Goal: Information Seeking & Learning: Learn about a topic

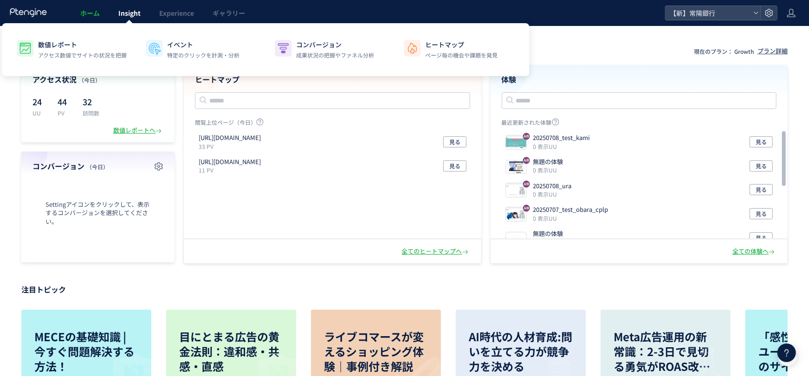
click at [121, 8] on span "Insight" at bounding box center [129, 12] width 22 height 9
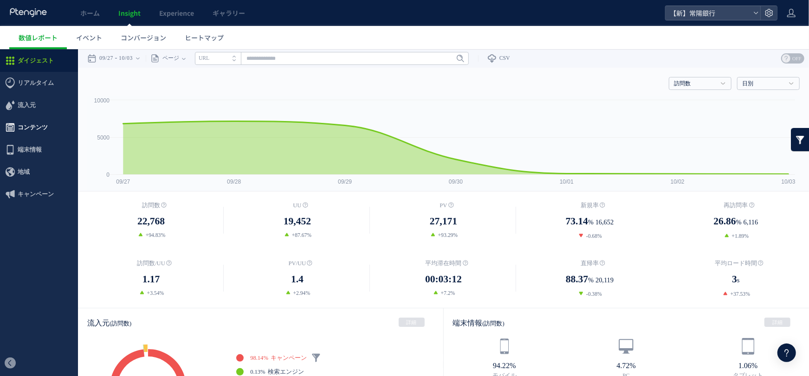
click at [37, 125] on span "コンテンツ" at bounding box center [33, 127] width 30 height 22
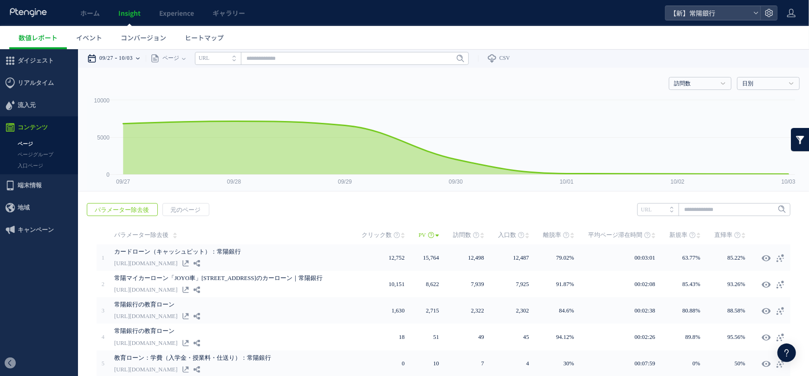
click at [133, 50] on time "10/03" at bounding box center [126, 58] width 14 height 19
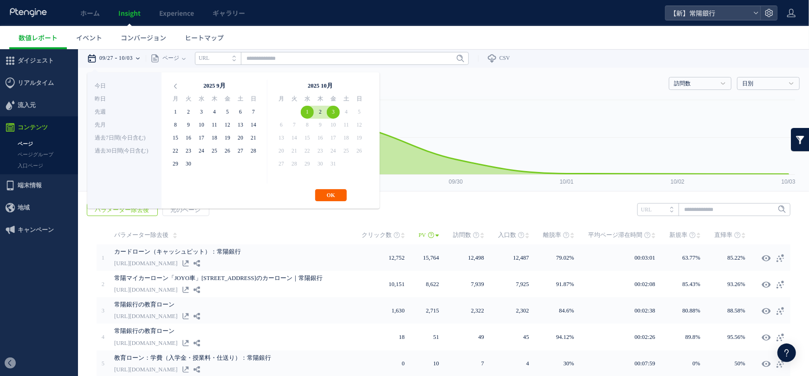
click at [335, 195] on button "OK" at bounding box center [331, 195] width 32 height 12
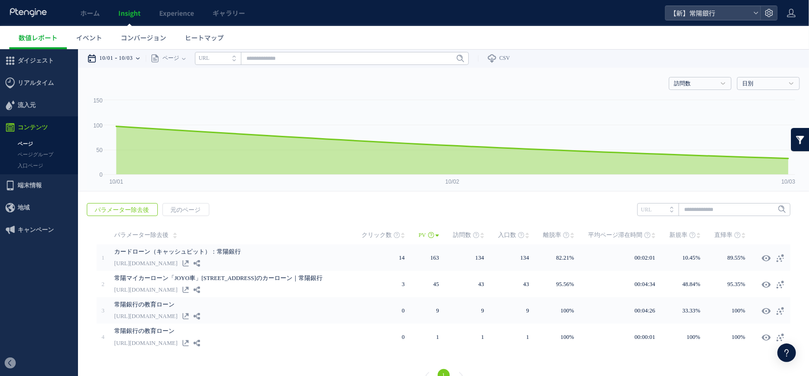
click at [121, 62] on div "10/01 10/03" at bounding box center [116, 58] width 58 height 19
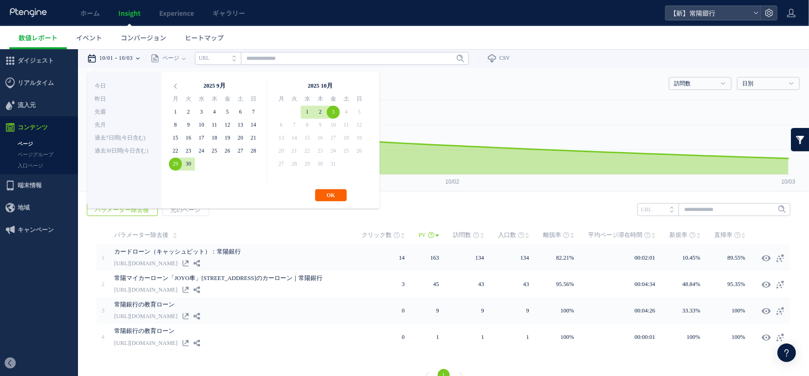
click at [329, 195] on button "OK" at bounding box center [331, 195] width 32 height 12
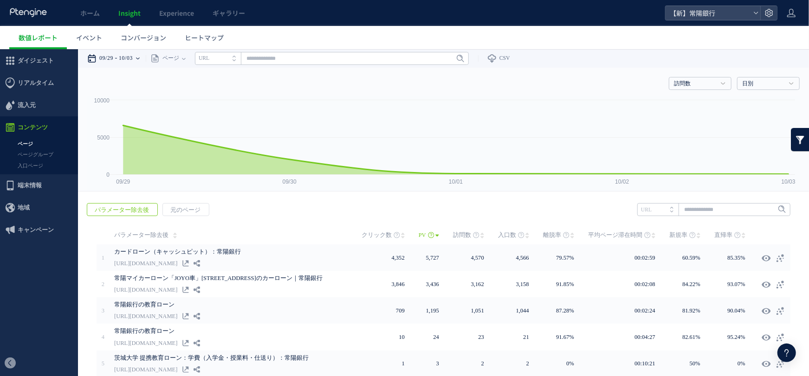
click at [133, 58] on time "10/03" at bounding box center [126, 58] width 14 height 19
click at [142, 56] on div "09/29 10/03" at bounding box center [116, 58] width 58 height 19
click at [118, 59] on div "09/29 10/03" at bounding box center [116, 58] width 58 height 19
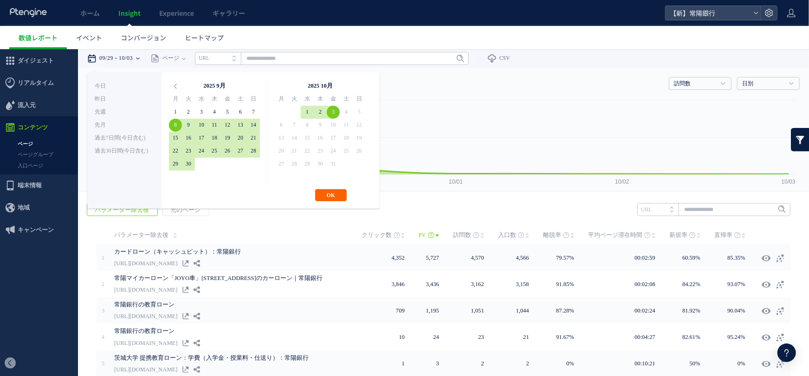
click at [326, 189] on button "OK" at bounding box center [331, 195] width 32 height 12
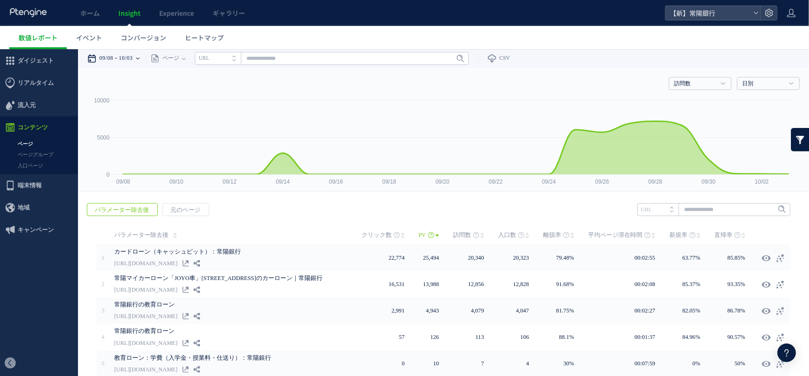
click at [111, 62] on time "09/08" at bounding box center [106, 58] width 14 height 19
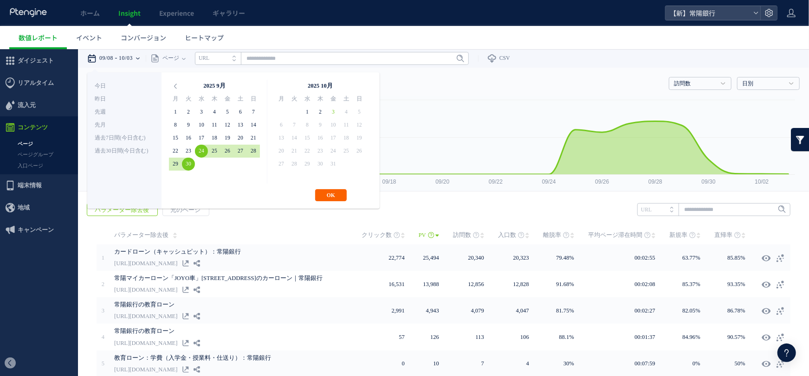
click at [319, 193] on button "OK" at bounding box center [331, 195] width 32 height 12
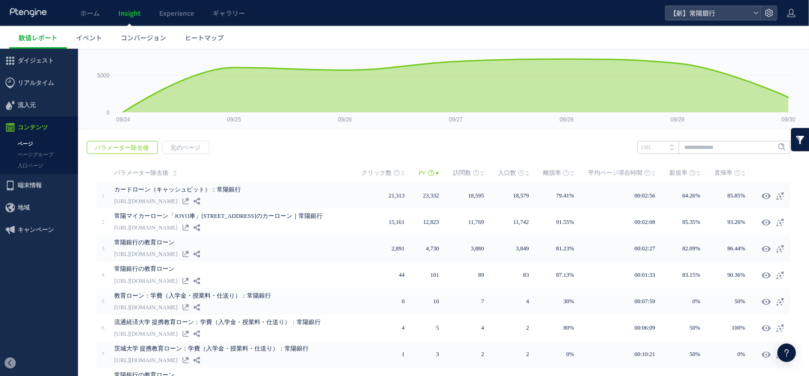
scroll to position [72, 0]
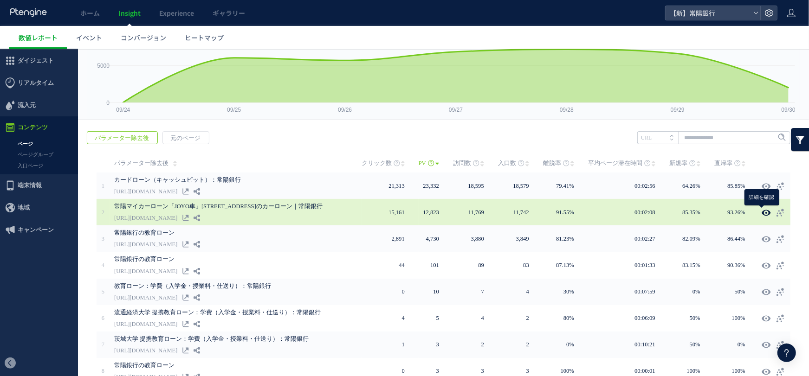
click at [761, 212] on icon at bounding box center [765, 212] width 9 height 9
type input "**********"
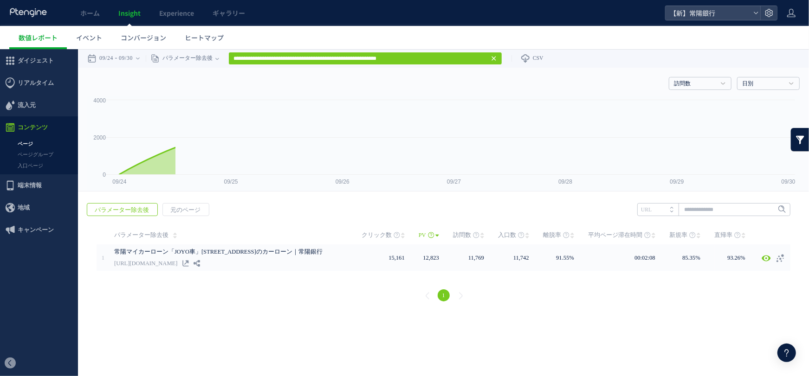
scroll to position [0, 0]
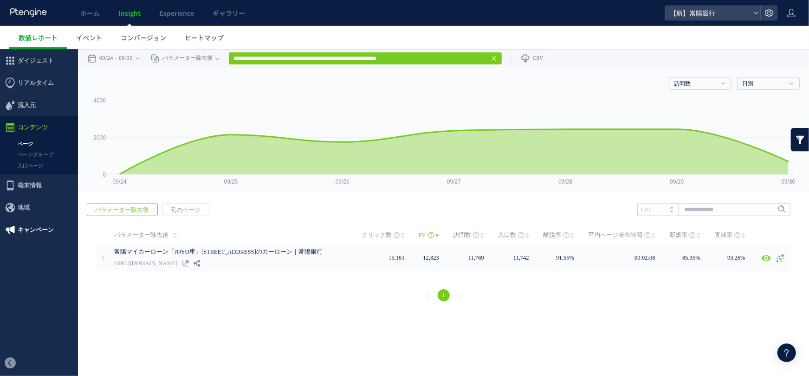
click at [43, 224] on span "キャンペーン" at bounding box center [36, 230] width 36 height 22
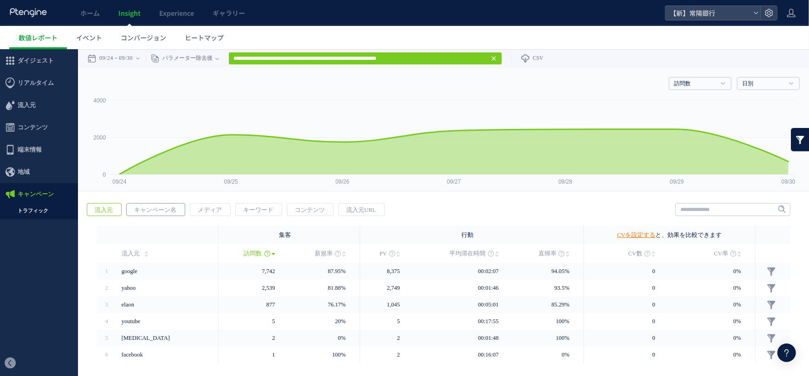
click at [172, 212] on span "キャンペーン名" at bounding box center [155, 209] width 57 height 13
click at [199, 214] on span "メディア" at bounding box center [209, 209] width 39 height 13
click at [244, 214] on span "キーワード" at bounding box center [258, 209] width 45 height 13
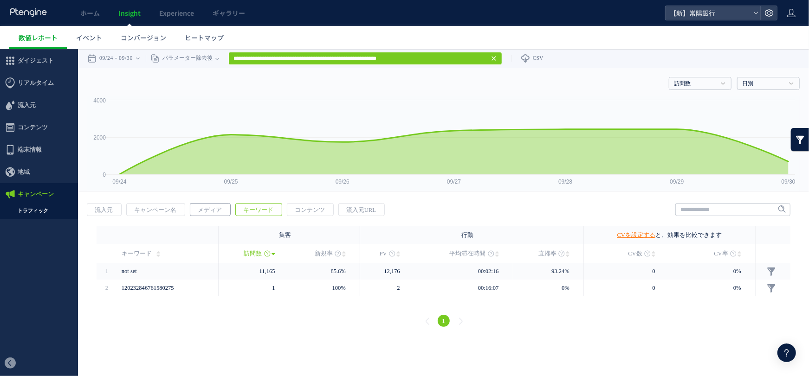
click at [209, 209] on span "メディア" at bounding box center [209, 209] width 39 height 13
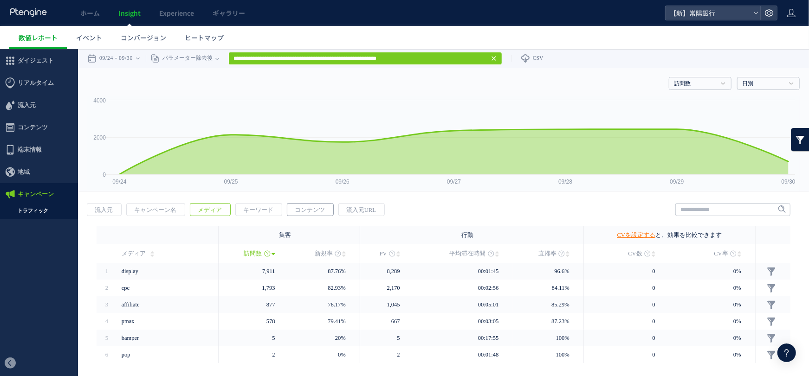
click at [294, 212] on span "コンテンツ" at bounding box center [309, 209] width 45 height 13
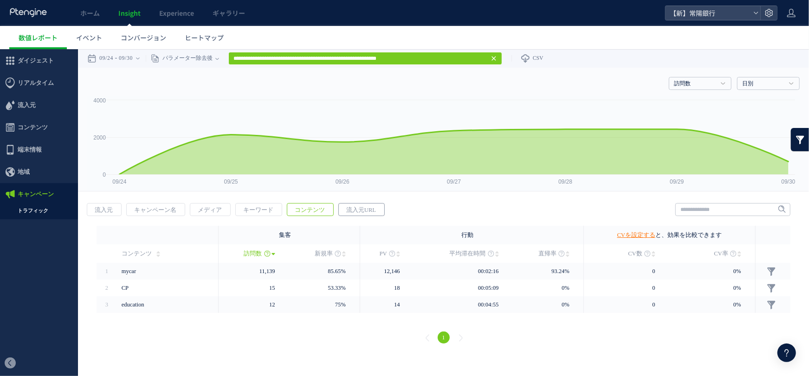
click at [347, 214] on span "流入元URL" at bounding box center [361, 209] width 45 height 13
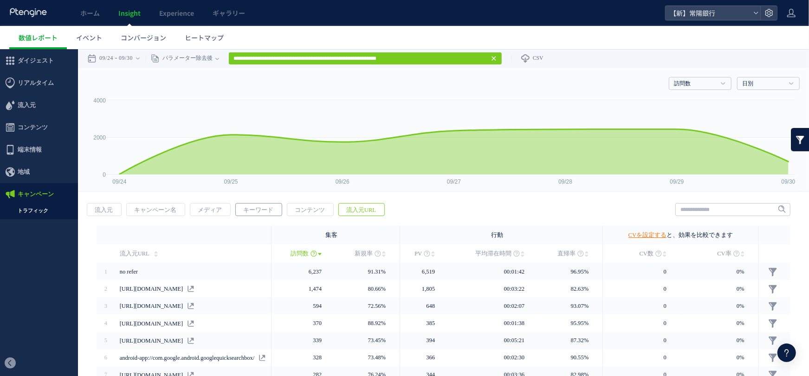
click at [237, 214] on span "キーワード" at bounding box center [258, 209] width 45 height 13
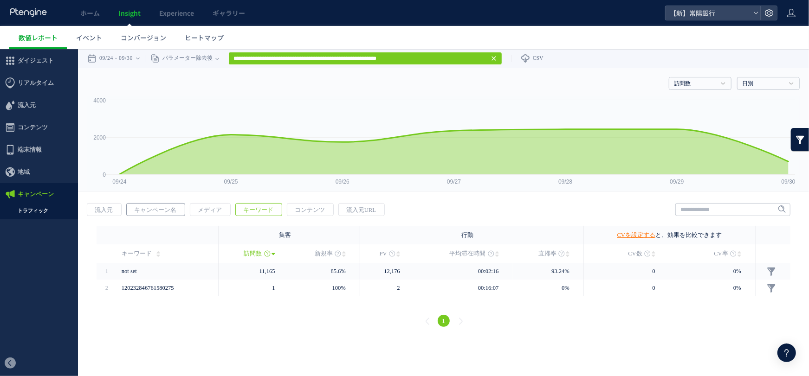
click at [173, 208] on span "キャンペーン名" at bounding box center [155, 209] width 57 height 13
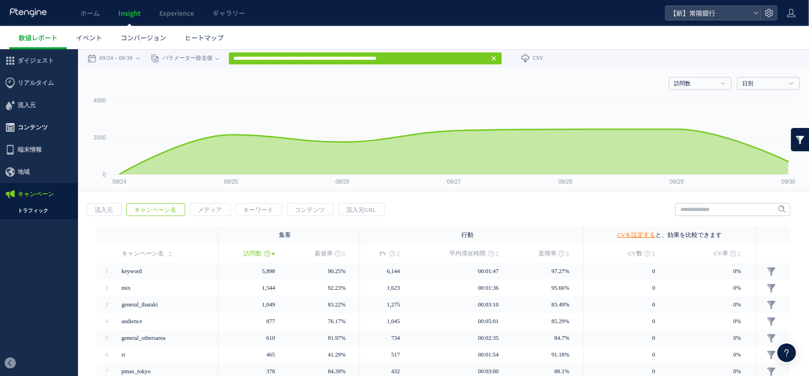
click at [37, 126] on span "コンテンツ" at bounding box center [33, 127] width 30 height 22
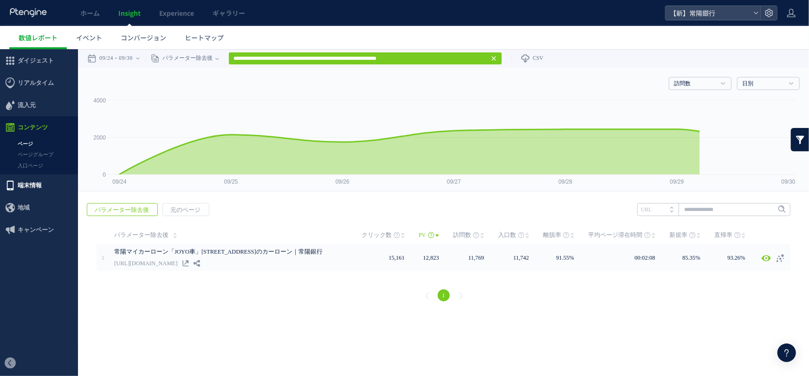
click at [41, 186] on span "端末情報" at bounding box center [39, 185] width 78 height 22
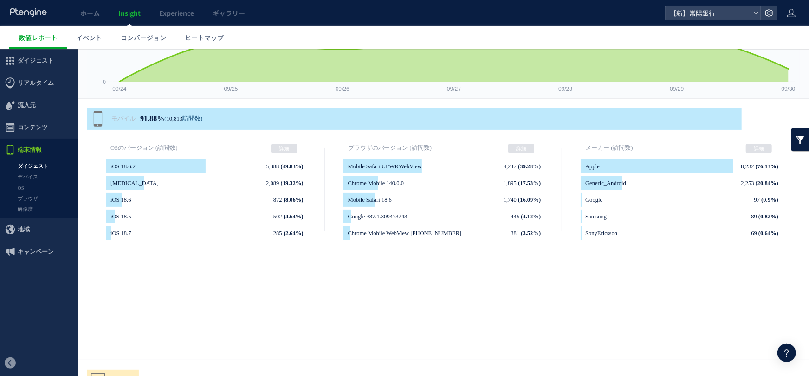
scroll to position [92, 0]
click at [38, 65] on span "ダイジェスト" at bounding box center [36, 60] width 36 height 22
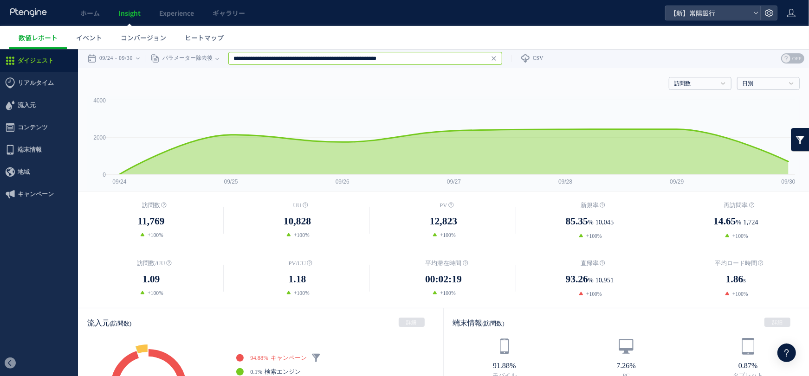
click at [314, 64] on input "**********" at bounding box center [365, 58] width 274 height 13
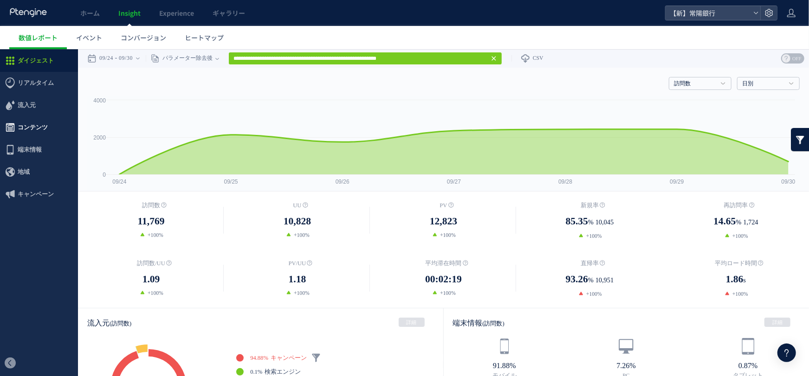
click at [42, 128] on span "コンテンツ" at bounding box center [33, 127] width 30 height 22
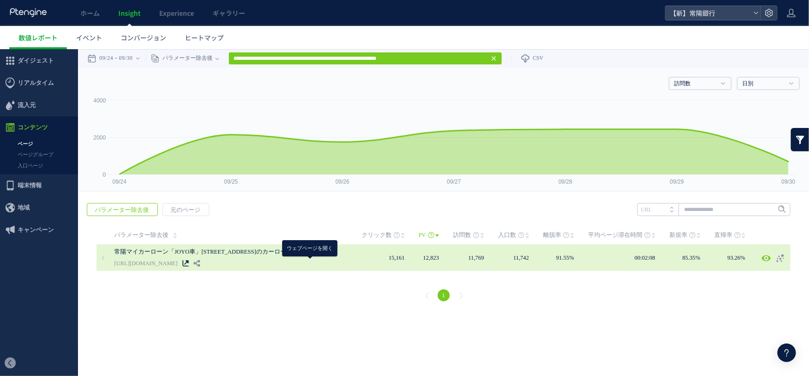
click at [189, 261] on icon at bounding box center [185, 263] width 6 height 6
click at [772, 255] on div at bounding box center [774, 257] width 26 height 17
click at [777, 257] on icon at bounding box center [779, 257] width 9 height 9
